Goal: Information Seeking & Learning: Learn about a topic

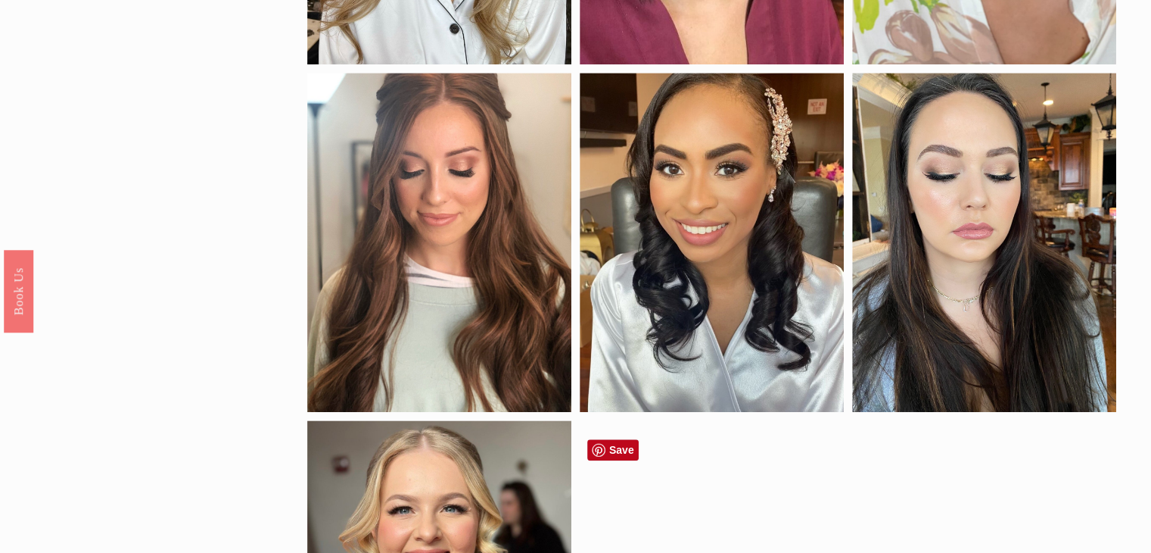
scroll to position [1480, 0]
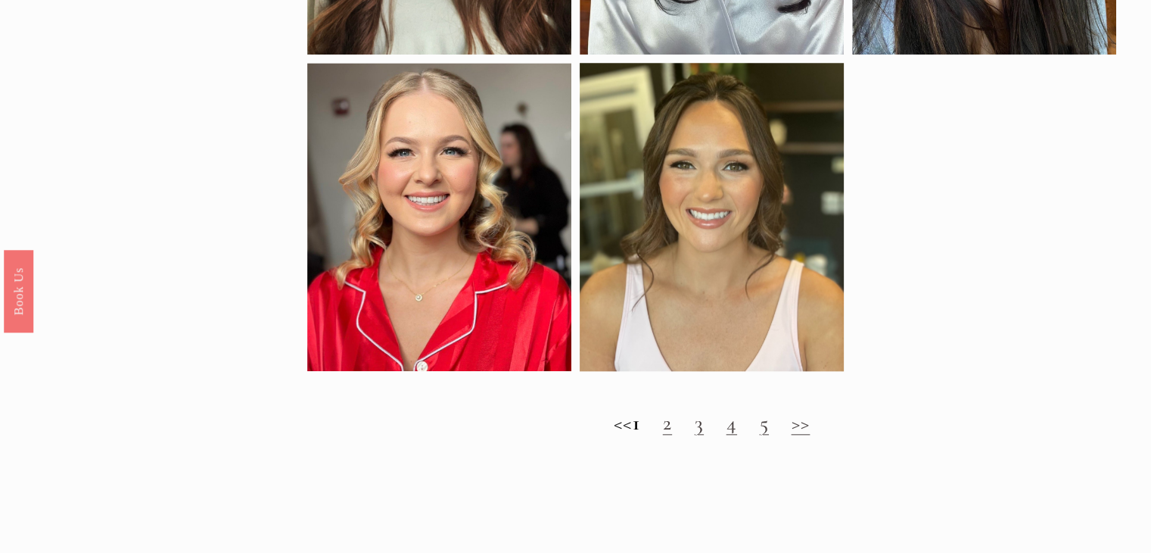
click at [672, 435] on link "2" at bounding box center [667, 422] width 9 height 26
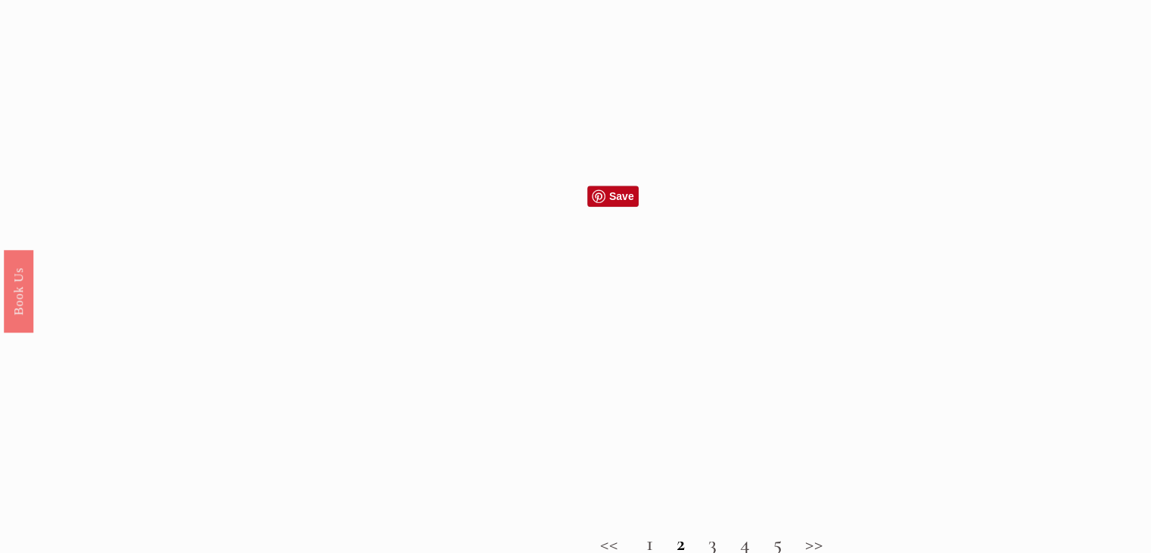
scroll to position [1361, 0]
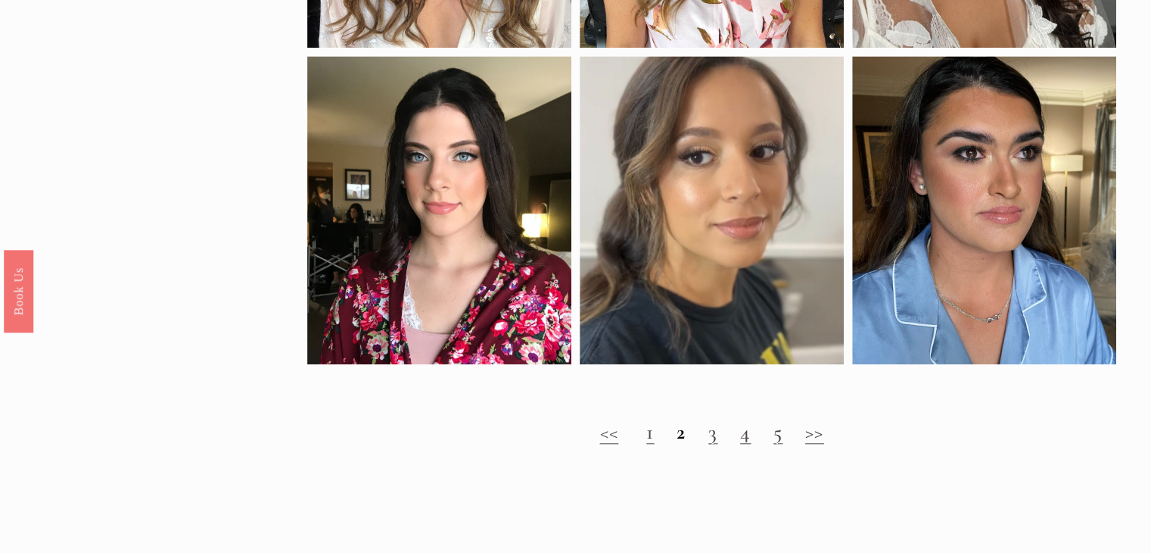
click at [710, 444] on link "3" at bounding box center [712, 432] width 9 height 26
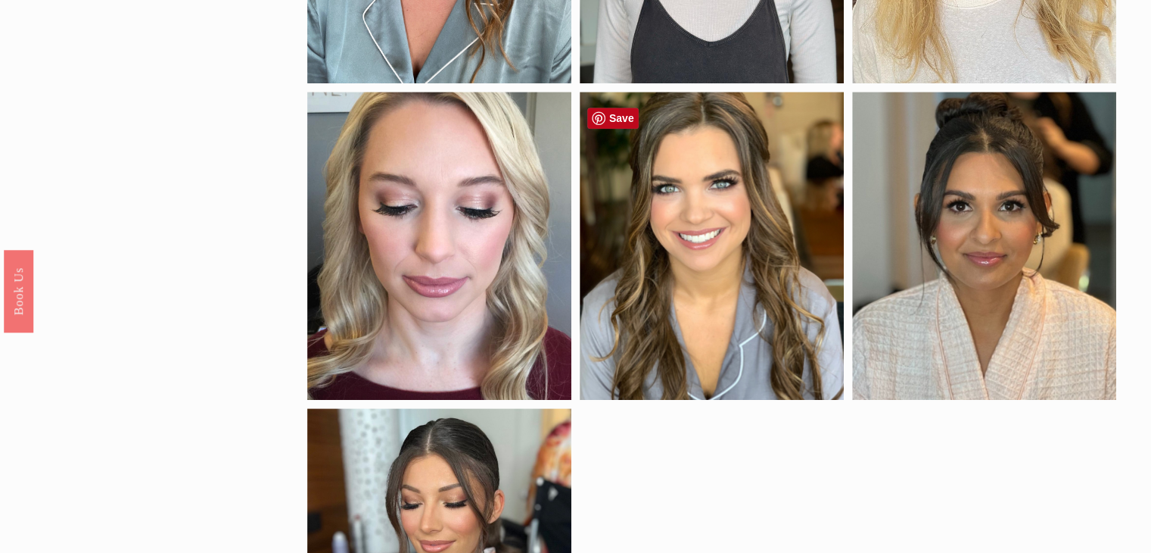
scroll to position [1417, 0]
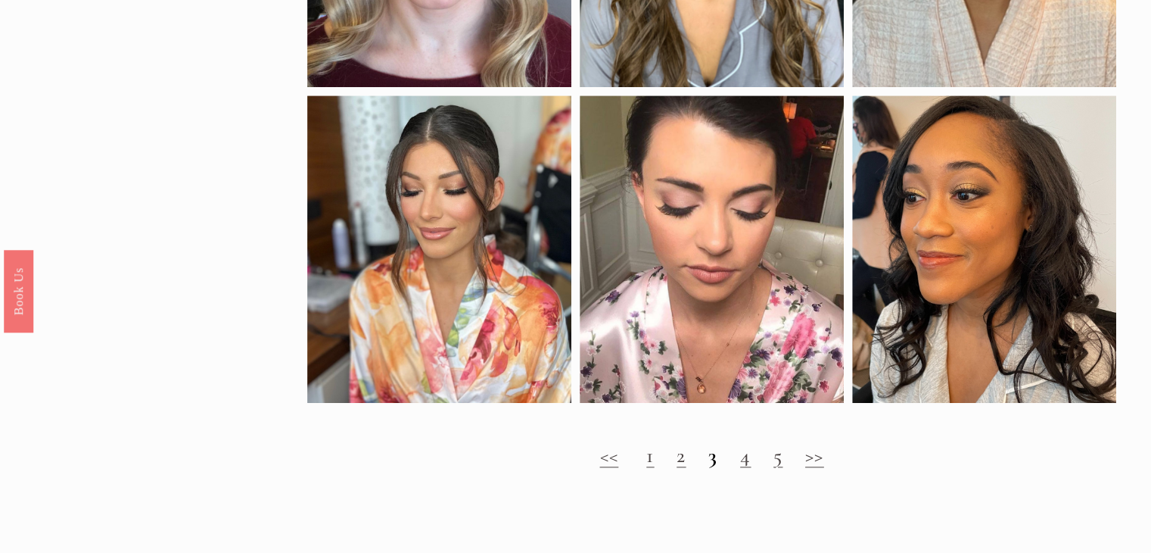
click at [742, 468] on link "4" at bounding box center [745, 455] width 11 height 26
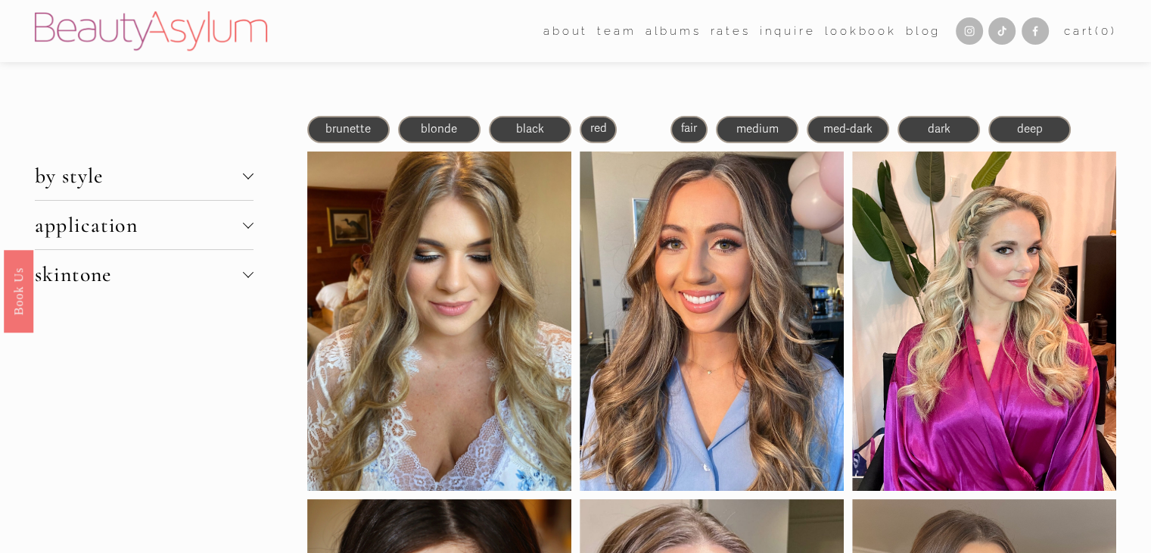
click at [347, 132] on span "brunette" at bounding box center [347, 129] width 45 height 14
click at [363, 126] on span "brunette" at bounding box center [347, 129] width 45 height 14
click at [246, 174] on div at bounding box center [248, 173] width 11 height 11
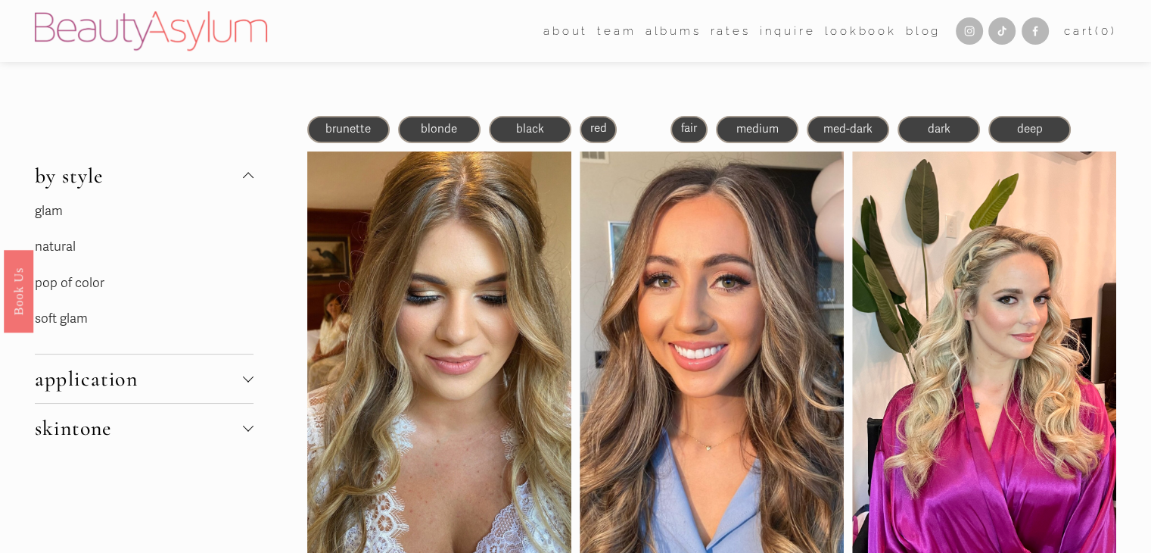
click at [70, 319] on link "soft glam" at bounding box center [61, 318] width 53 height 16
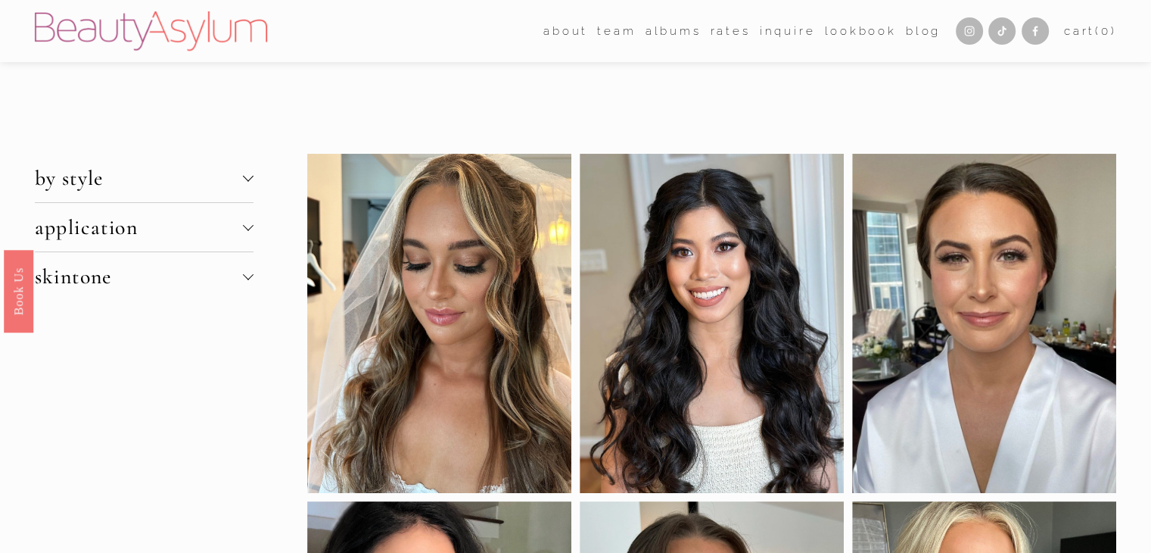
click at [248, 279] on div at bounding box center [248, 276] width 11 height 11
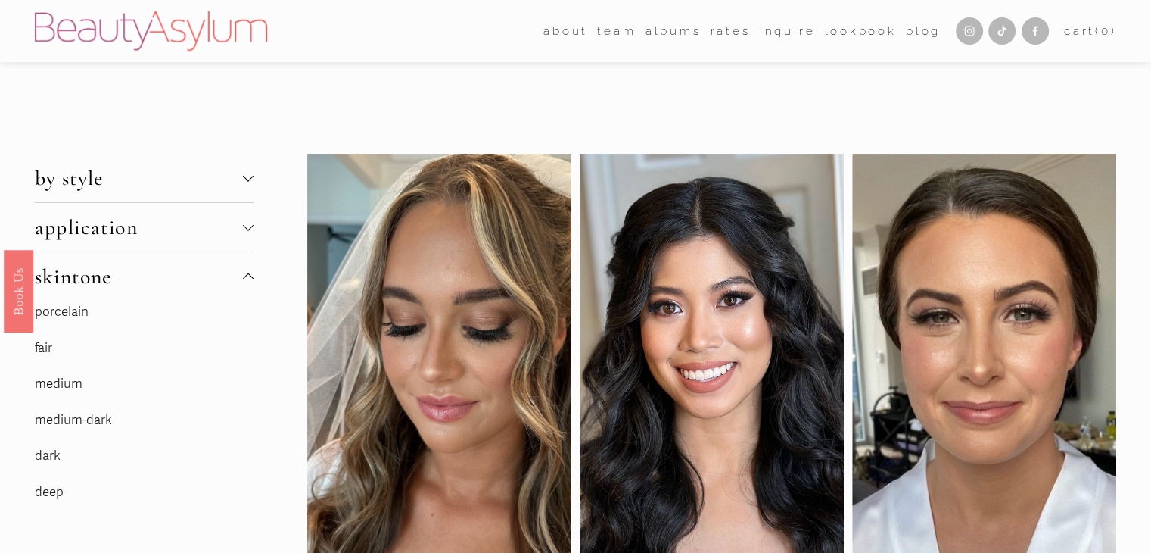
click at [54, 383] on link "medium" at bounding box center [59, 383] width 48 height 16
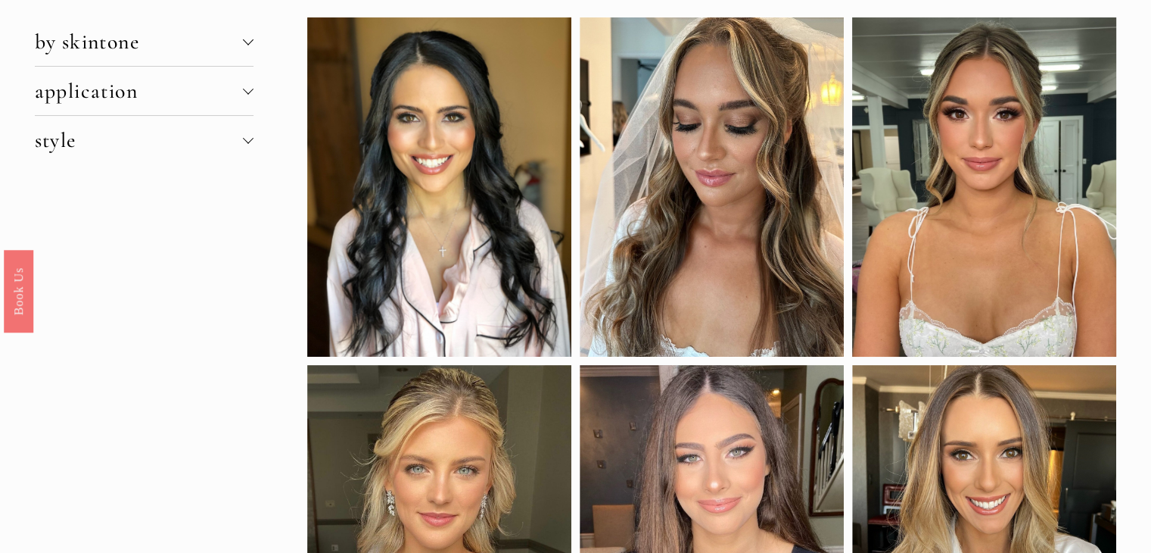
scroll to position [139, 0]
